Goal: Find specific page/section: Find specific page/section

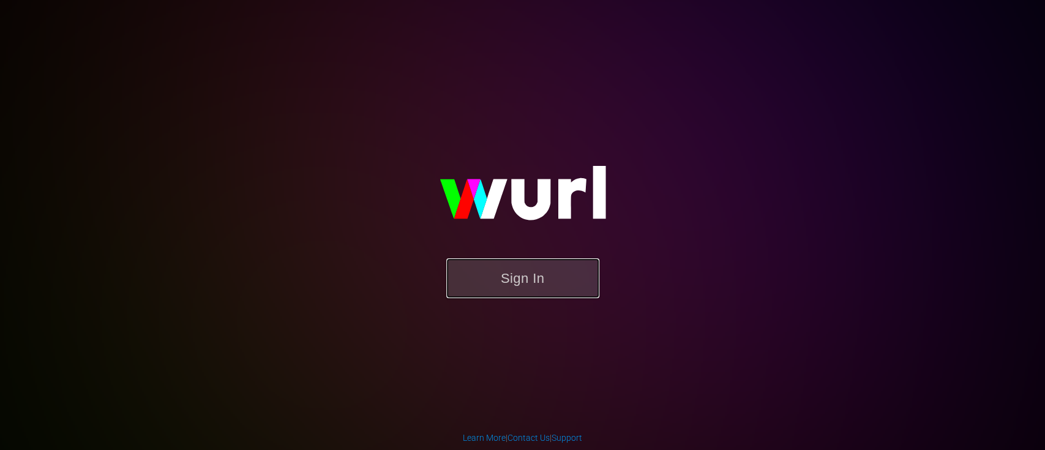
click at [531, 270] on button "Sign In" at bounding box center [522, 278] width 153 height 40
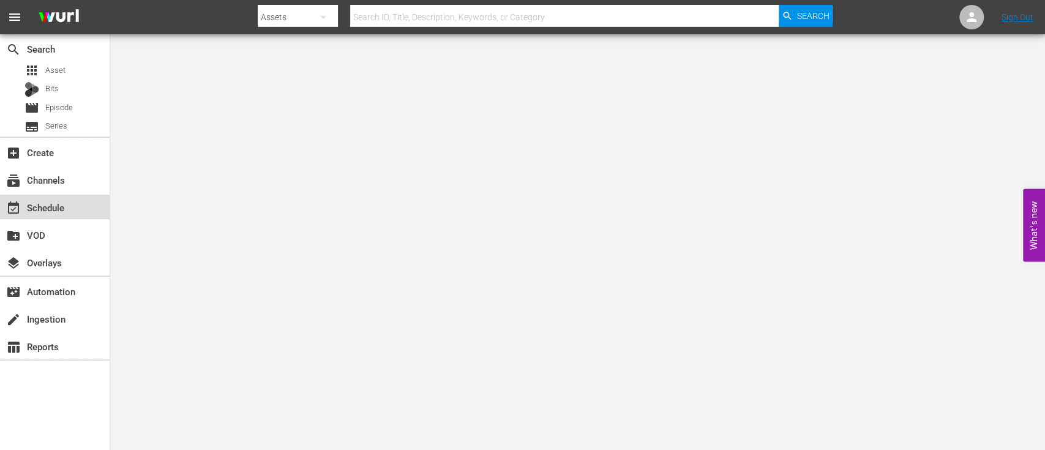
click at [40, 208] on div "event_available Schedule" at bounding box center [34, 205] width 69 height 11
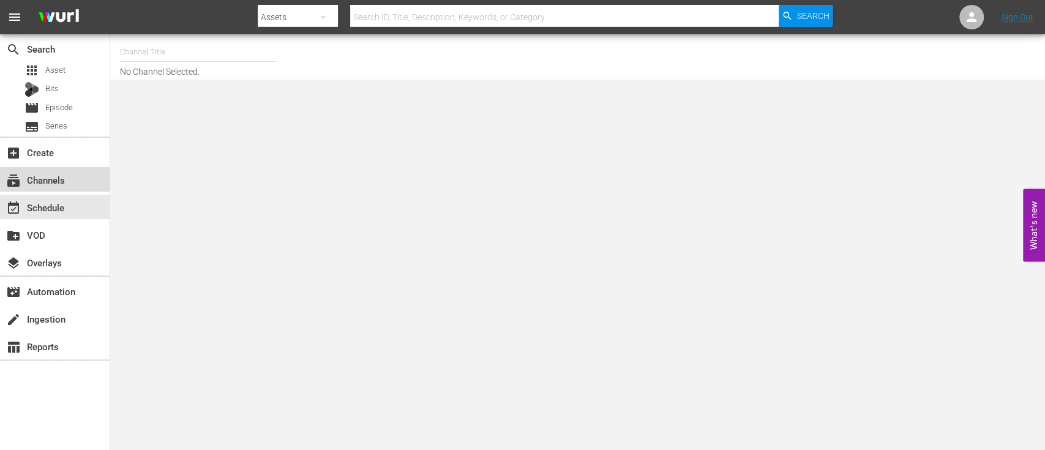
click at [45, 181] on div "subscriptions Channels" at bounding box center [34, 178] width 69 height 11
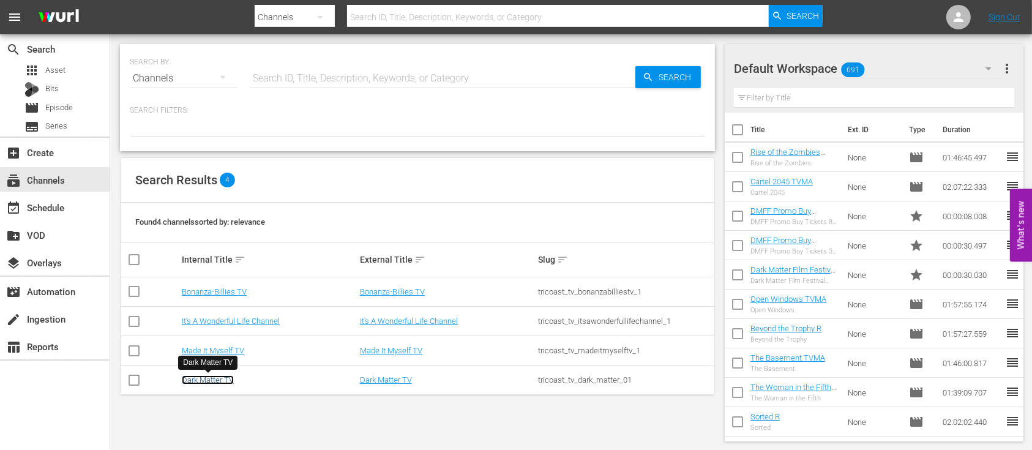
click at [212, 379] on link "Dark Matter TV" at bounding box center [208, 379] width 52 height 9
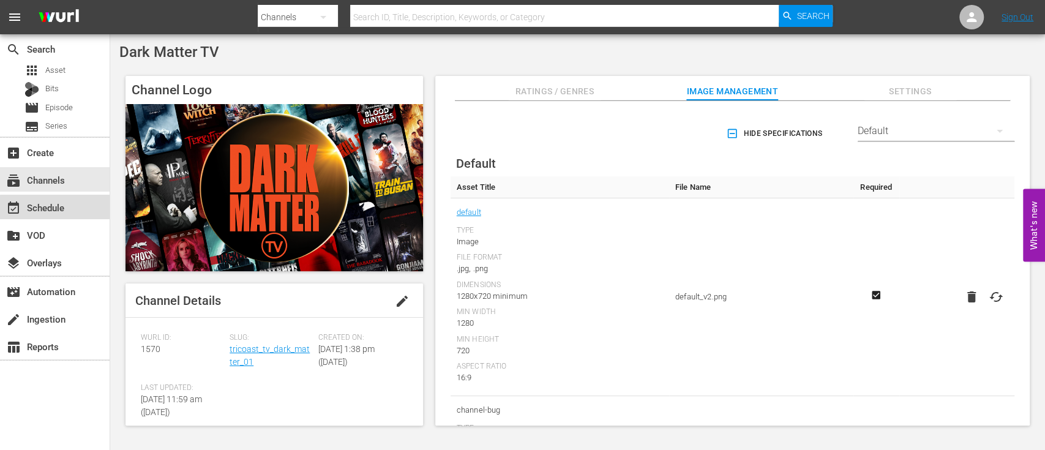
click at [65, 208] on div "event_available Schedule" at bounding box center [34, 205] width 69 height 11
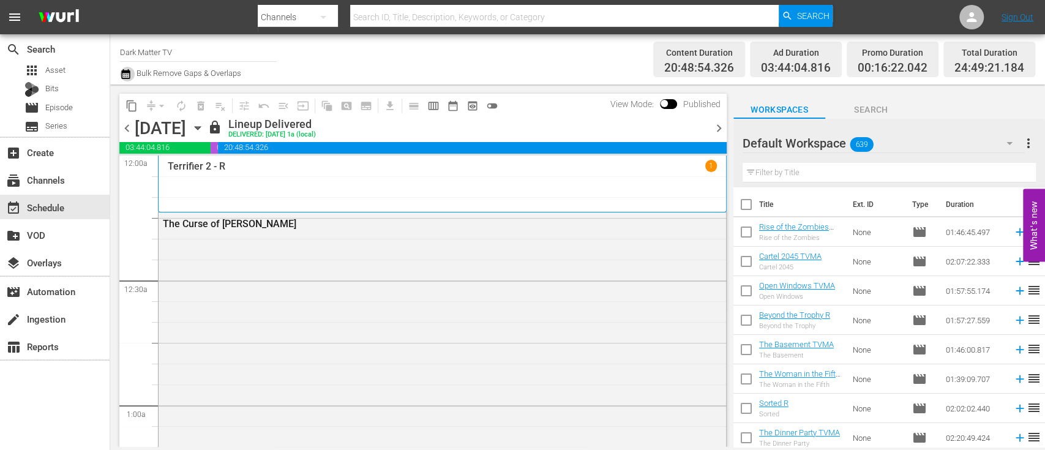
click at [126, 76] on icon "button" at bounding box center [125, 74] width 9 height 10
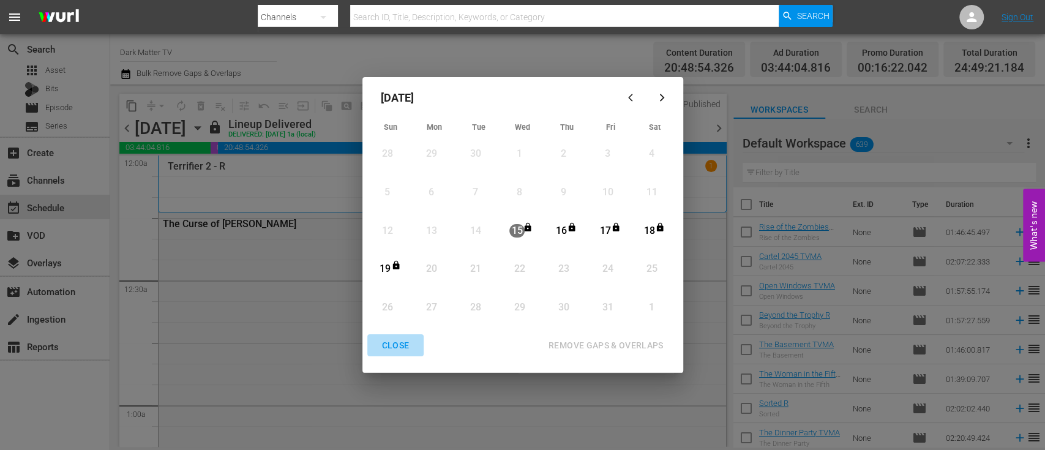
click at [387, 342] on div "CLOSE" at bounding box center [395, 345] width 47 height 15
